Goal: Transaction & Acquisition: Obtain resource

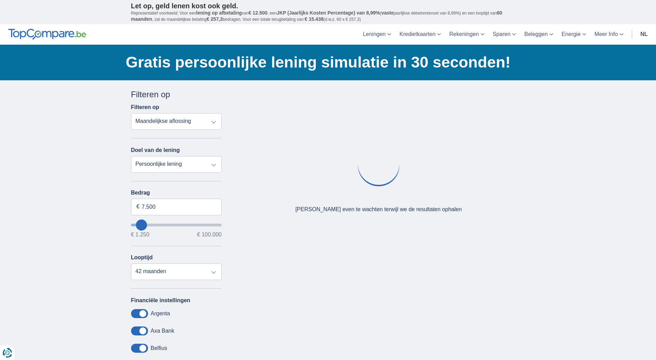
click at [203, 171] on select "Persoonlijke lening Auto Moto / fiets Mobilhome / caravan Renovatie Energie Sch…" at bounding box center [176, 164] width 91 height 17
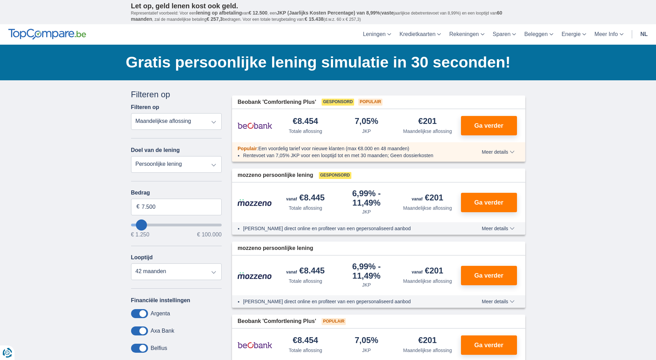
select select "vehicleLoan"
click at [131, 156] on select "Persoonlijke lening Auto Moto / fiets Mobilhome / caravan Renovatie Energie Sch…" at bounding box center [176, 164] width 91 height 17
select select "3-4"
type input "15.000"
type input "15250"
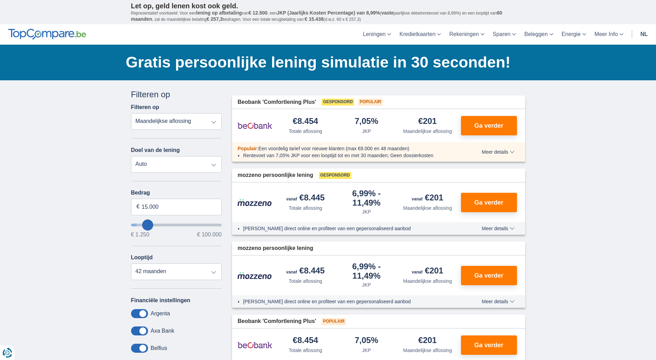
select select "60"
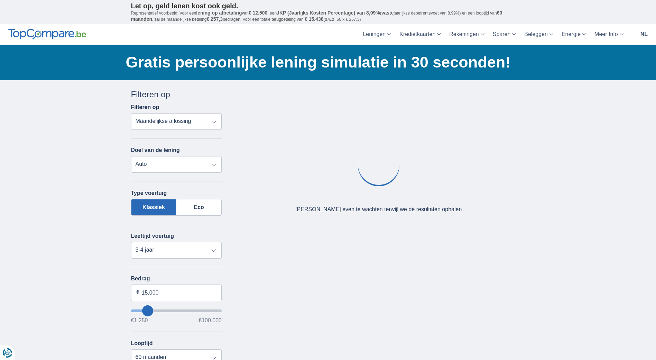
click at [189, 125] on select "Totale aflossing JKP Maandelijkse aflossing" at bounding box center [176, 121] width 91 height 17
click at [131, 113] on select "Totale aflossing JKP Maandelijkse aflossing" at bounding box center [176, 121] width 91 height 17
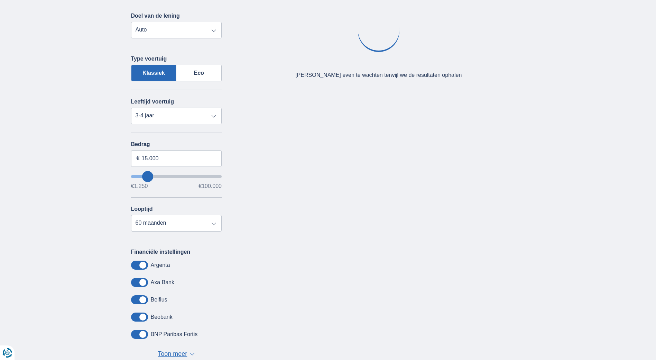
scroll to position [138, 0]
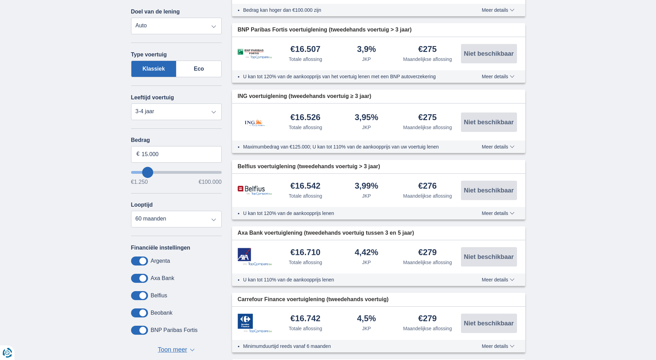
type input "32.250"
type input "32250"
click at [162, 172] on input "wantToBorrow" at bounding box center [176, 172] width 91 height 3
select select "120"
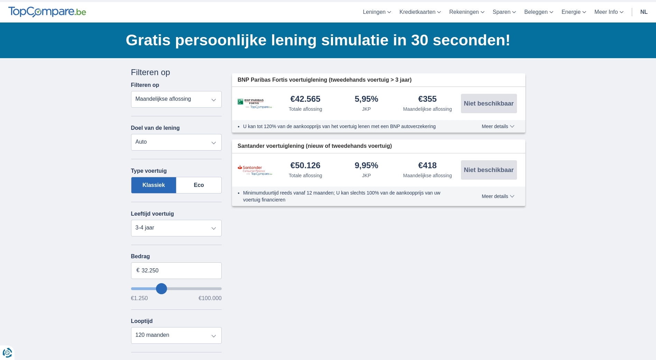
scroll to position [69, 0]
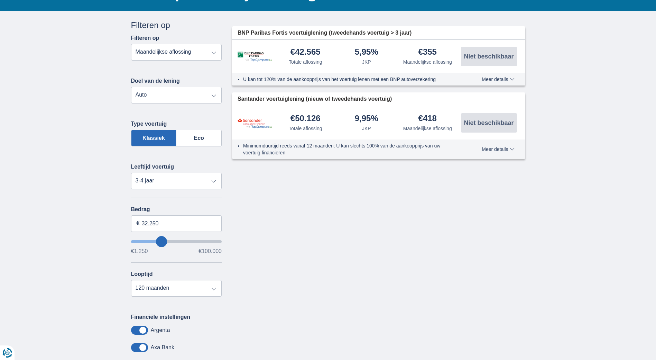
type input "27.250"
type input "27250"
type input "26.250"
type input "26250"
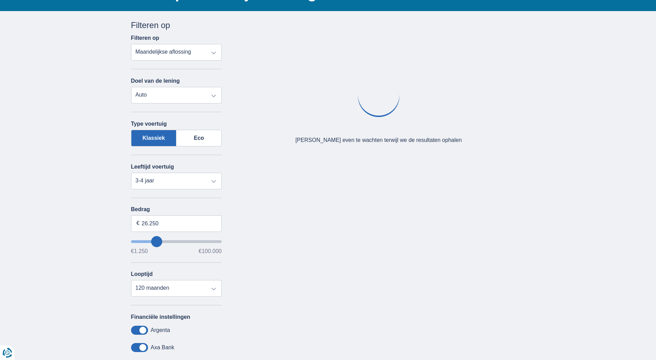
type input "22.250"
type input "22250"
type input "21.250"
type input "20250"
type input "6.250"
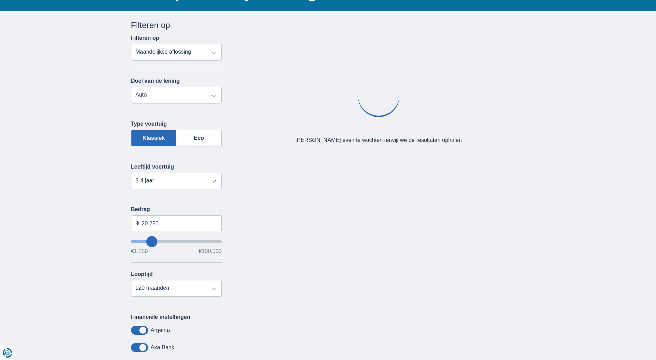
type input "6250"
select select "42"
type input "6250"
click at [140, 242] on input "wantToBorrow" at bounding box center [176, 241] width 91 height 3
drag, startPoint x: 161, startPoint y: 225, endPoint x: 105, endPoint y: 225, distance: 56.4
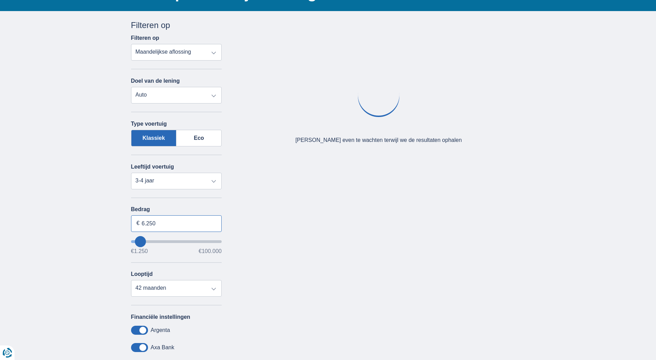
click at [106, 225] on div "× widget.non-eligible-application.title widget.non-eligible-application.text no…" at bounding box center [328, 230] width 656 height 439
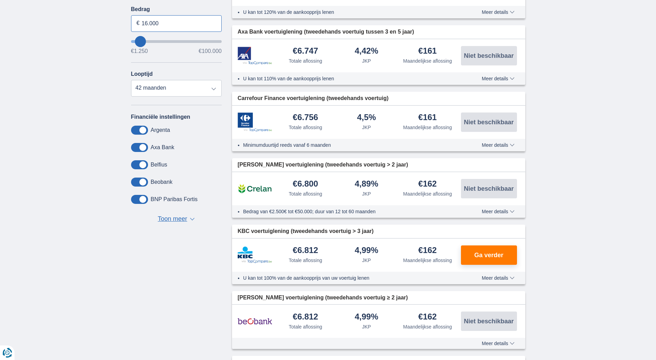
scroll to position [277, 0]
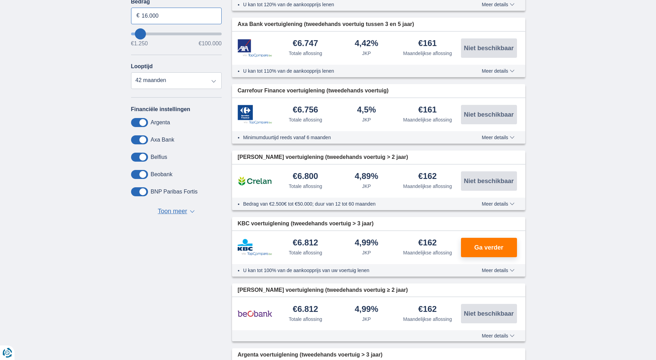
type input "16.000"
type input "16250"
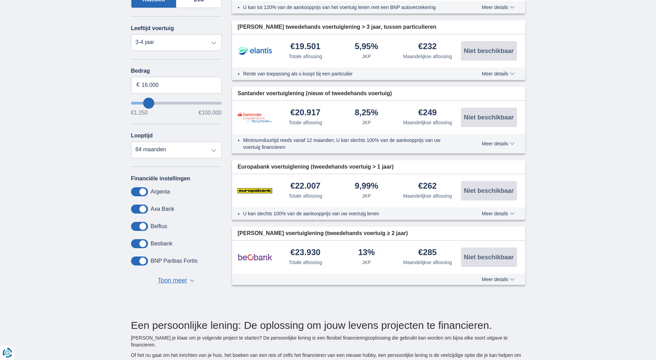
scroll to position [242, 0]
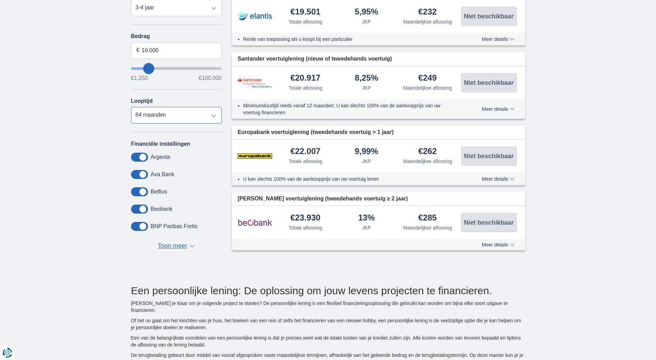
click at [148, 117] on select "12 maanden 18 maanden 24 maanden 30 maanden 36 maanden 42 maanden 48 maanden 60…" at bounding box center [176, 115] width 91 height 17
select select "60"
click at [131, 107] on select "12 maanden 18 maanden 24 maanden 30 maanden 36 maanden 42 maanden 48 maanden 60…" at bounding box center [176, 115] width 91 height 17
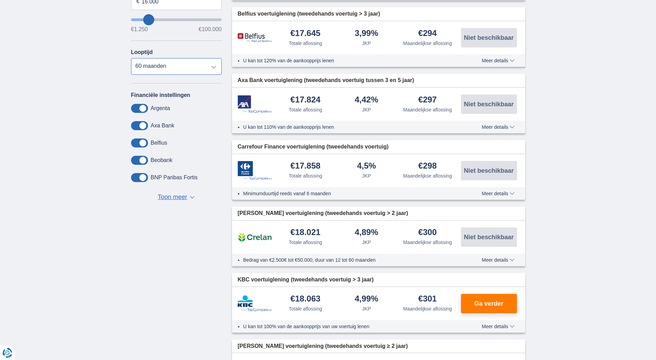
scroll to position [346, 0]
